Goal: Complete application form

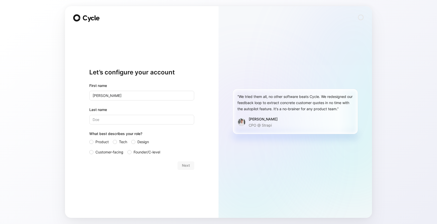
type input "[PERSON_NAME]"
type input "Li"
click at [122, 143] on span "Tech" at bounding box center [123, 142] width 8 height 6
click at [113, 139] on input "Tech" at bounding box center [113, 139] width 0 height 0
click at [185, 166] on span "Next" at bounding box center [186, 165] width 8 height 6
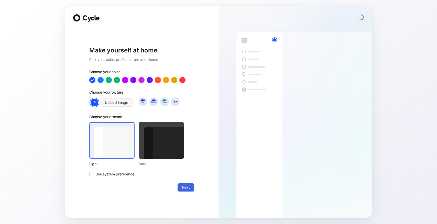
click at [185, 185] on span "Next" at bounding box center [186, 187] width 8 height 6
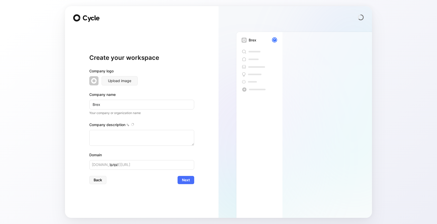
type textarea "Brex is a financial technology company founded in [DATE] by [PERSON_NAME] and […"
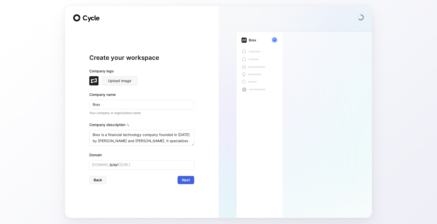
click at [187, 179] on span "Next" at bounding box center [186, 180] width 8 height 6
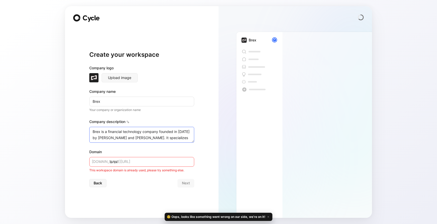
click at [141, 140] on textarea "Brex is a financial technology company founded in [DATE] by [PERSON_NAME] and […" at bounding box center [141, 135] width 105 height 16
click at [112, 166] on input "brex" at bounding box center [141, 162] width 105 height 10
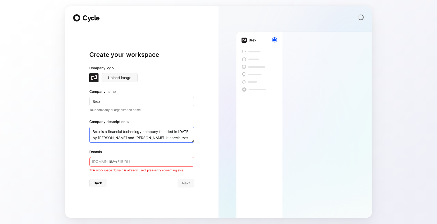
click at [121, 140] on textarea "Brex is a financial technology company founded in [DATE] by [PERSON_NAME] and […" at bounding box center [141, 135] width 105 height 16
click at [168, 161] on input "brex" at bounding box center [141, 162] width 105 height 10
click at [187, 184] on div "Back Next" at bounding box center [141, 183] width 105 height 8
click at [85, 14] on span at bounding box center [86, 18] width 27 height 8
click at [96, 184] on span "Back" at bounding box center [98, 183] width 8 height 6
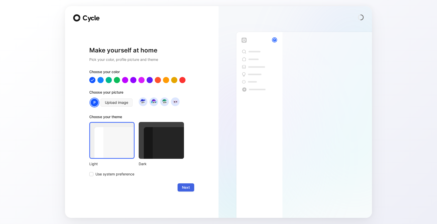
click at [184, 188] on span "Next" at bounding box center [186, 187] width 8 height 6
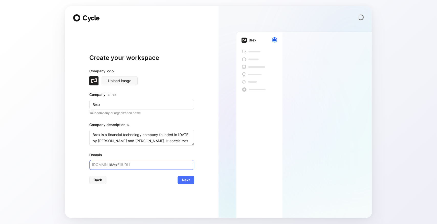
click at [115, 166] on input "brex" at bounding box center [141, 165] width 105 height 10
click at [179, 182] on button "Next" at bounding box center [186, 180] width 17 height 8
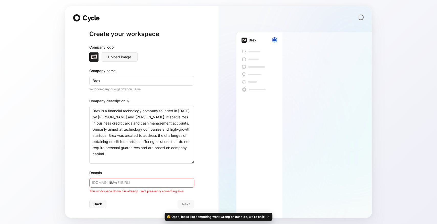
drag, startPoint x: 193, startPoint y: 141, endPoint x: 191, endPoint y: 189, distance: 47.9
click at [191, 189] on div "Company logo Upload image Company name Brex Your company or organization name C…" at bounding box center [141, 119] width 105 height 150
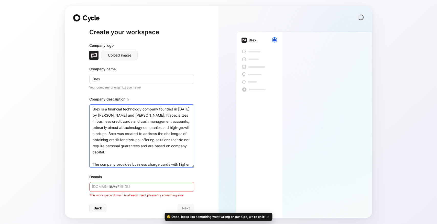
click at [170, 149] on textarea "Brex is a financial technology company founded in [DATE] by [PERSON_NAME] and […" at bounding box center [141, 135] width 105 height 63
type textarea "Brex is a financial technology company founded in [DATE] by [PERSON_NAME] and […"
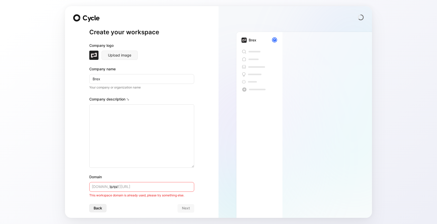
click at [95, 208] on span "Back" at bounding box center [98, 208] width 8 height 6
